Goal: Book appointment/travel/reservation

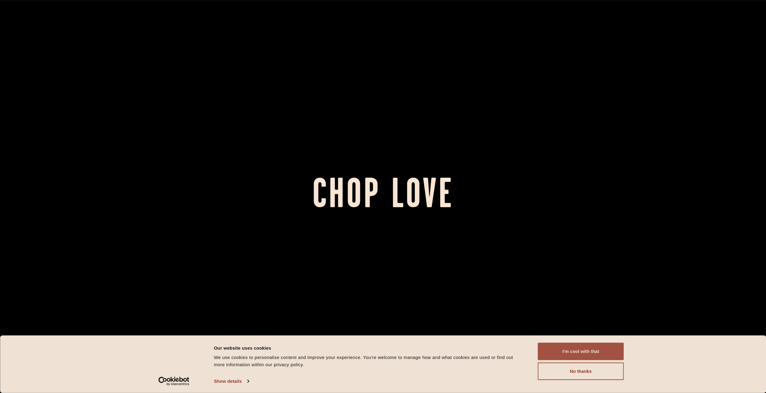
click at [564, 349] on button "I'm cool with that" at bounding box center [581, 351] width 86 height 17
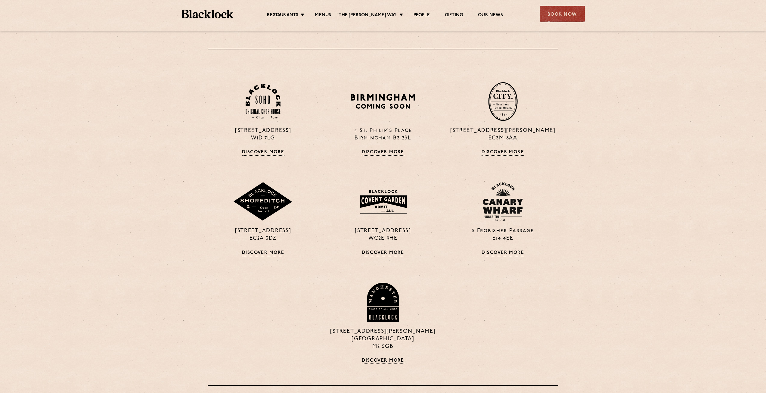
scroll to position [542, 0]
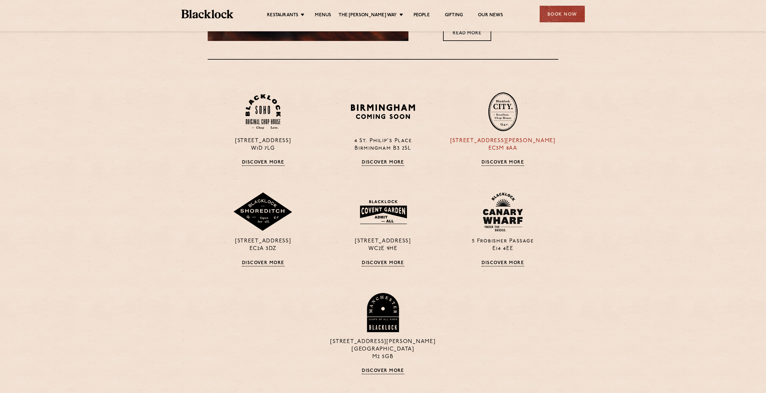
click at [506, 110] on img at bounding box center [502, 111] width 29 height 39
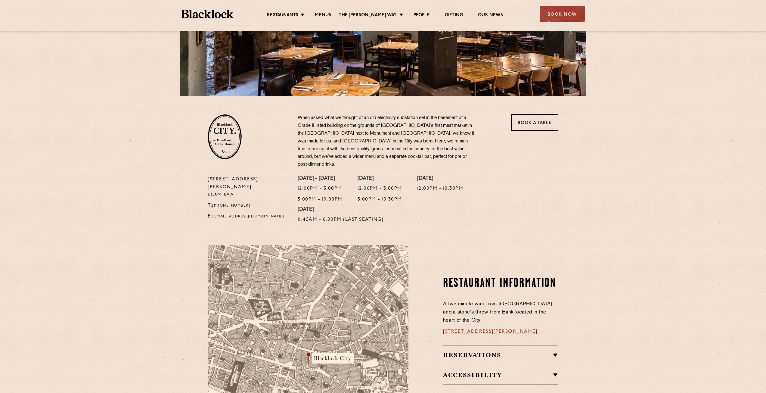
scroll to position [120, 0]
click at [519, 124] on link "Book a Table" at bounding box center [534, 122] width 47 height 17
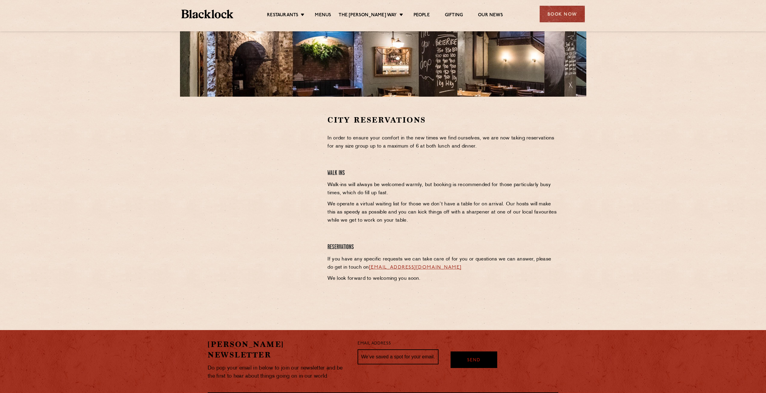
scroll to position [120, 0]
